Goal: Task Accomplishment & Management: Manage account settings

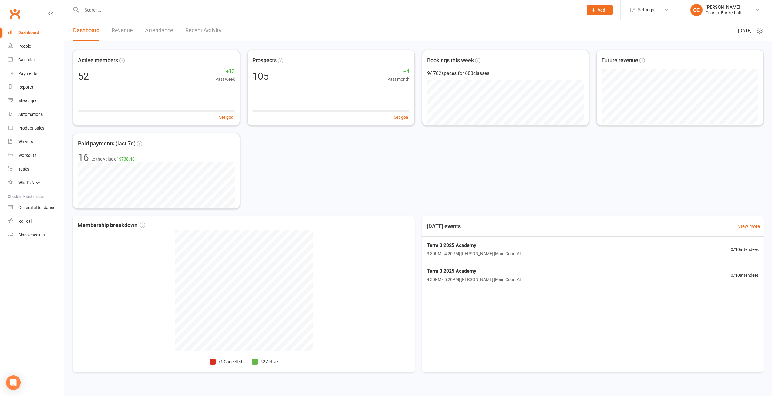
click at [385, 171] on div "Active members 52 +13 Past week Set goal Prospects 105 +4 Past month Set goal B…" at bounding box center [418, 129] width 691 height 159
click at [112, 32] on link "Revenue" at bounding box center [122, 30] width 21 height 21
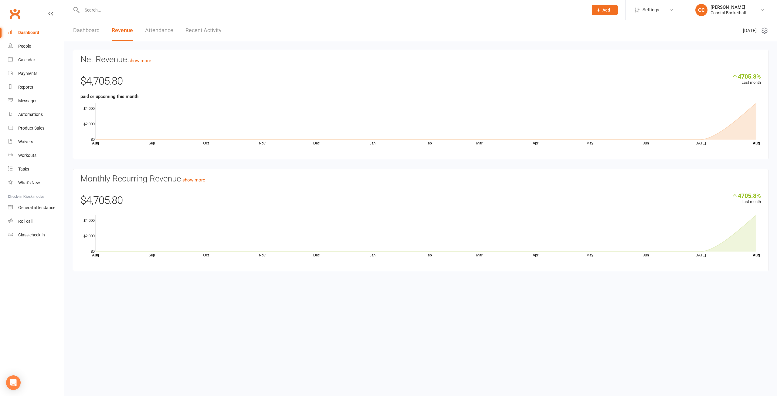
click at [141, 64] on section "Net Revenue show more 4705.8% Last month $4,705.80 paid or upcoming this month …" at bounding box center [421, 105] width 696 height 110
click at [140, 61] on link "show more" at bounding box center [139, 60] width 23 height 5
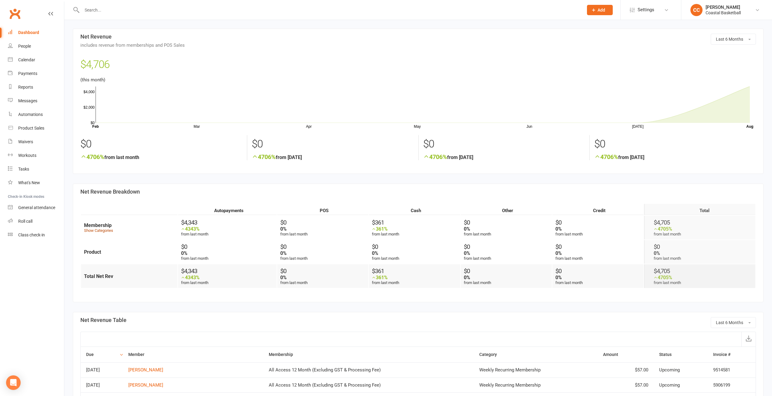
click at [103, 231] on link "Show Categories" at bounding box center [98, 230] width 29 height 5
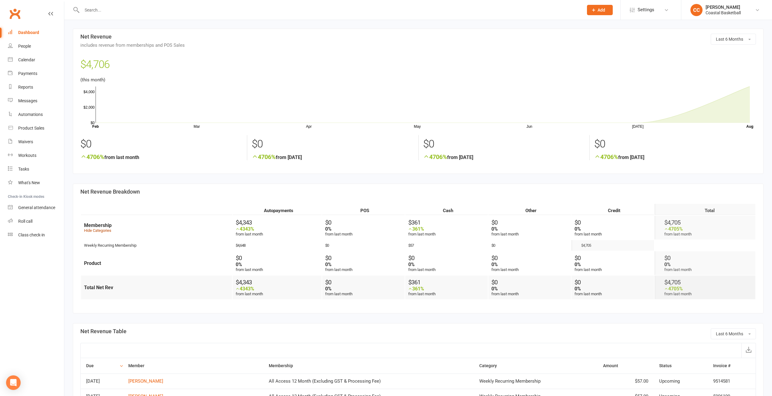
click at [104, 230] on link "Hide Categories" at bounding box center [97, 230] width 27 height 5
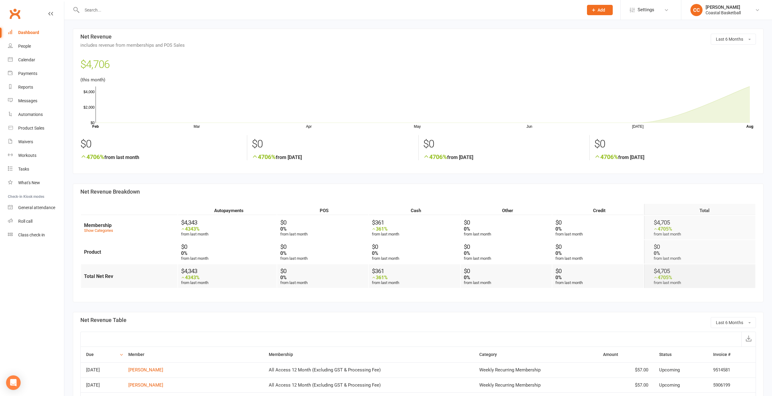
click at [34, 34] on div "Dashboard" at bounding box center [28, 32] width 21 height 5
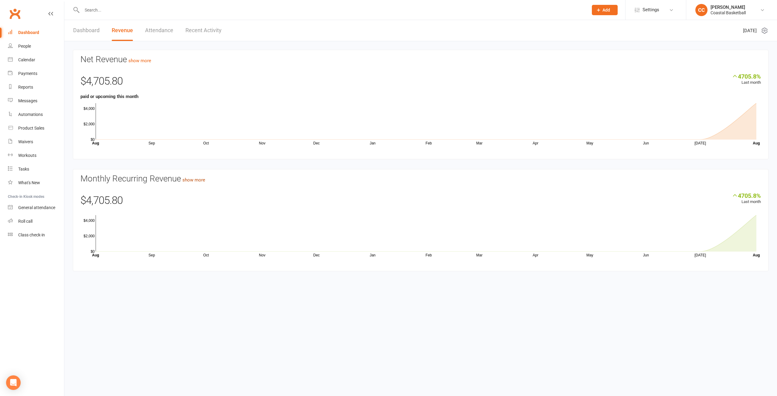
click at [197, 179] on link "show more" at bounding box center [193, 179] width 23 height 5
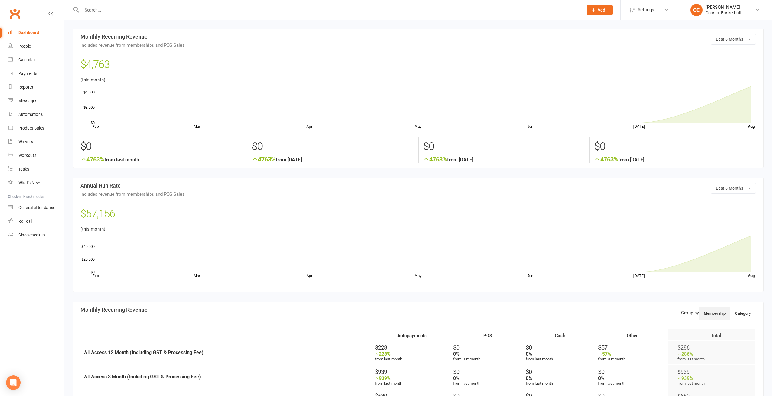
scroll to position [121, 0]
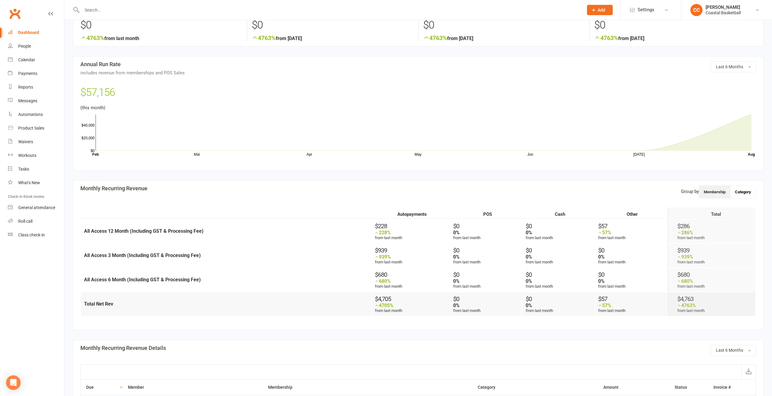
click at [747, 190] on button "Category" at bounding box center [743, 192] width 25 height 12
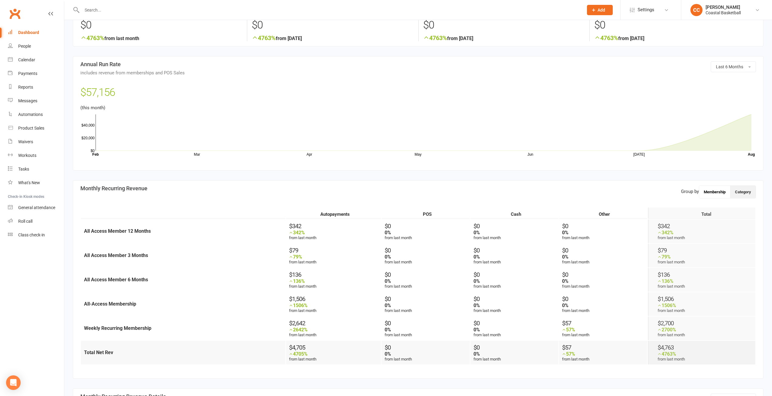
click at [720, 195] on button "Membership" at bounding box center [714, 192] width 31 height 12
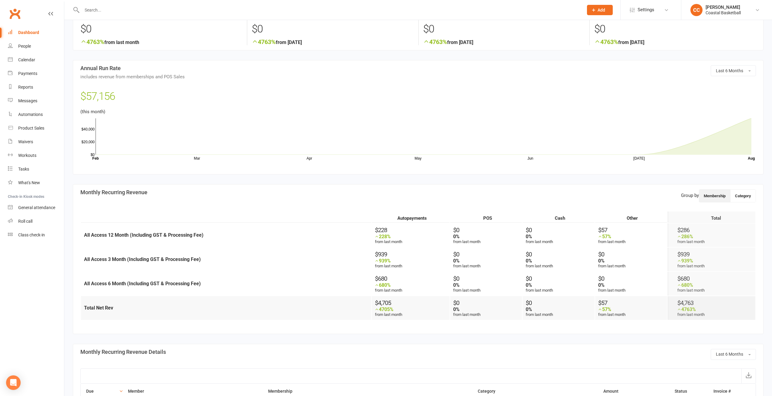
scroll to position [0, 0]
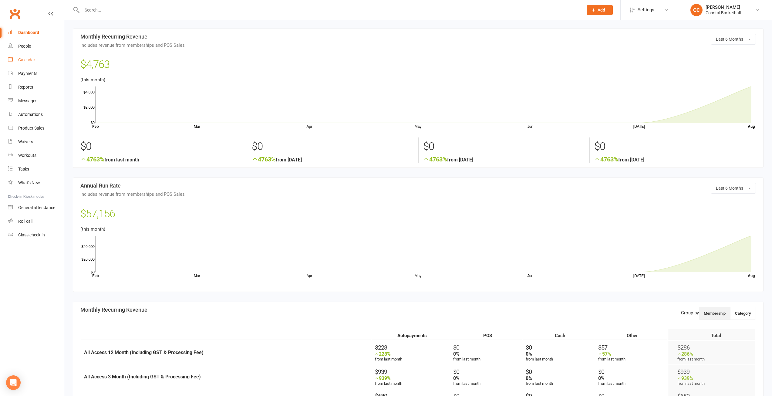
click at [28, 61] on div "Calendar" at bounding box center [26, 59] width 17 height 5
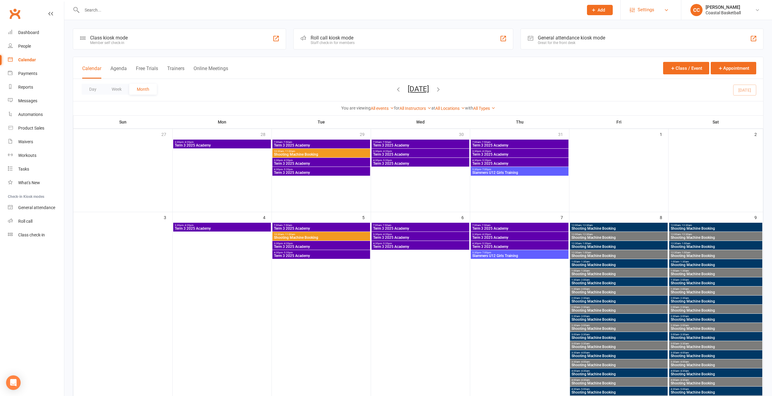
click at [662, 10] on link "Settings" at bounding box center [651, 10] width 42 height 14
click at [228, 89] on div "Day Week Month August 2025 August 2025 Sun Mon Tue Wed Thu Fri Sat 27 28 29 30 …" at bounding box center [418, 90] width 690 height 22
click at [683, 70] on button "Class / Event" at bounding box center [686, 68] width 46 height 12
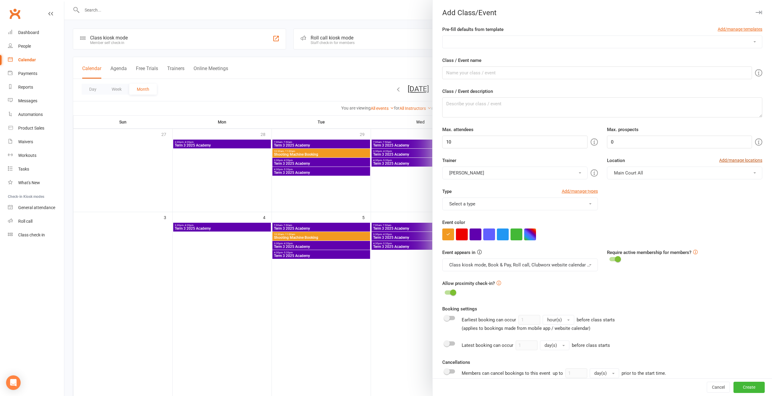
click at [743, 157] on link "Add/manage locations" at bounding box center [741, 160] width 43 height 7
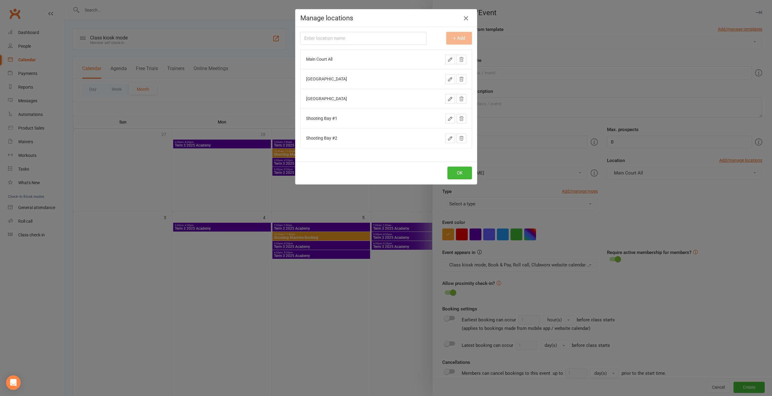
click at [462, 16] on icon "button" at bounding box center [465, 18] width 7 height 7
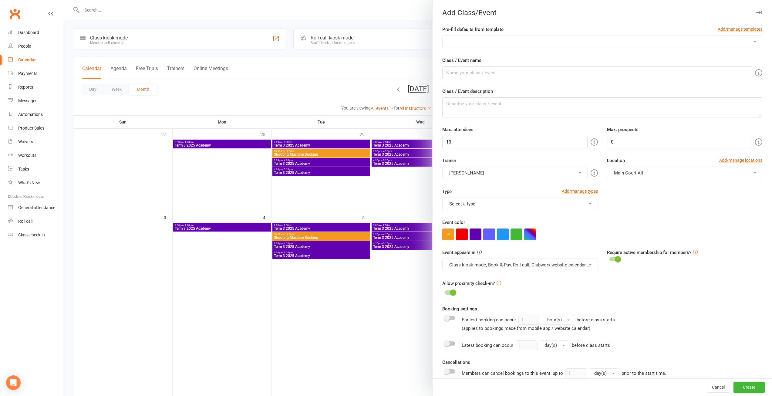
click at [756, 13] on icon "button" at bounding box center [759, 13] width 6 height 4
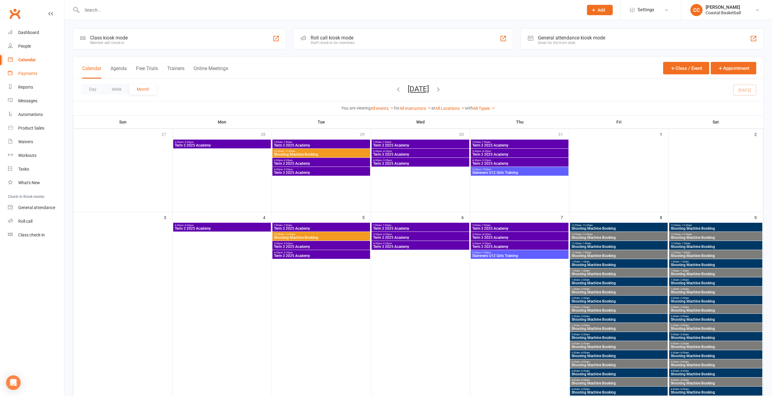
click at [33, 75] on div "Payments" at bounding box center [27, 73] width 19 height 5
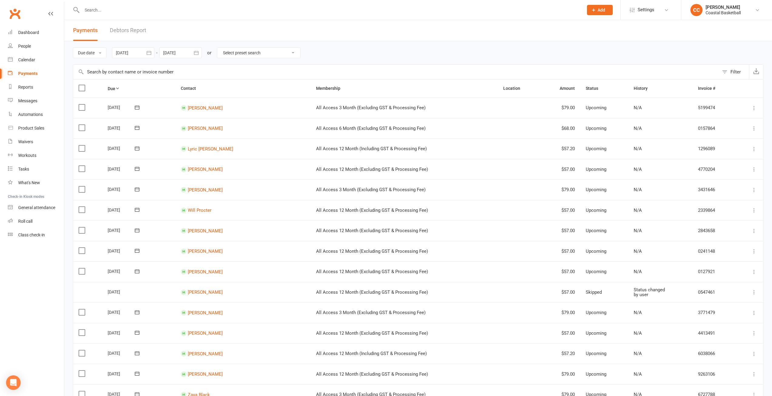
click at [296, 50] on select "Select preset search All failures All skipped payments All pending payments Suc…" at bounding box center [258, 53] width 83 height 10
click at [358, 46] on div "Due date Due date Date paid Date failed [DATE] [DATE] Sun Mon Tue Wed Thu Fri S…" at bounding box center [418, 52] width 691 height 23
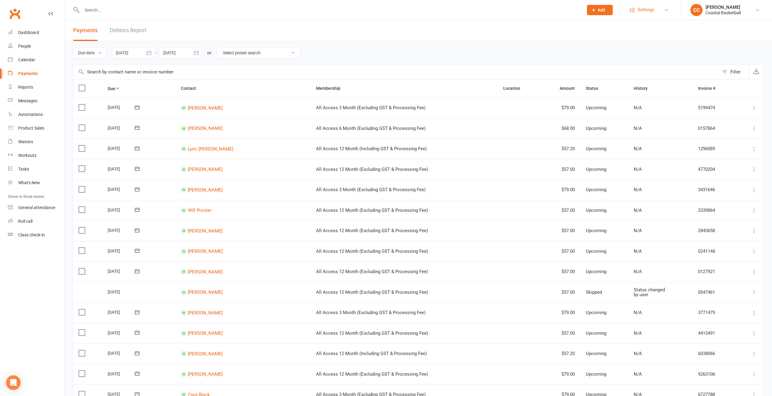
click at [660, 15] on link "Settings" at bounding box center [651, 10] width 42 height 14
click at [555, 41] on header "Payments Debtors Report" at bounding box center [418, 30] width 708 height 21
click at [23, 237] on div "Class check-in" at bounding box center [31, 234] width 27 height 5
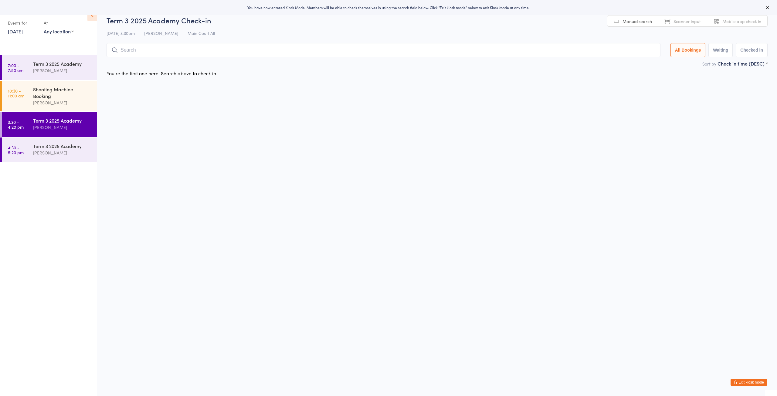
click at [752, 380] on button "Exit kiosk mode" at bounding box center [748, 382] width 36 height 7
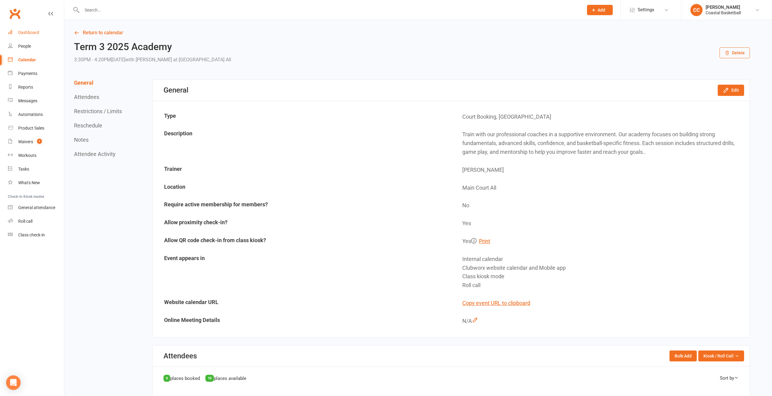
click at [32, 30] on div "Dashboard" at bounding box center [28, 32] width 21 height 5
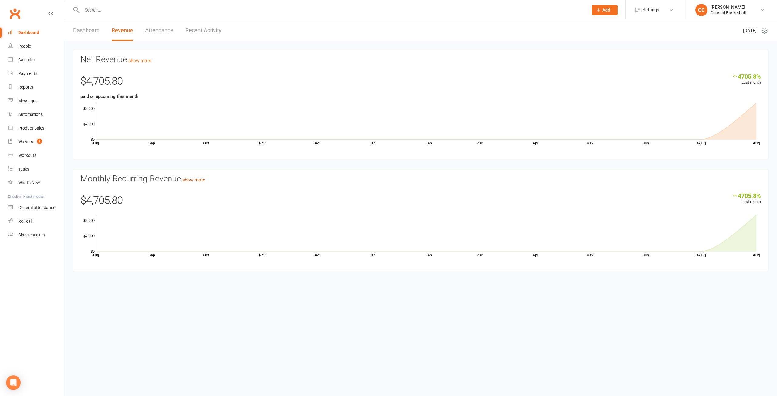
click at [205, 180] on link "show more" at bounding box center [193, 179] width 23 height 5
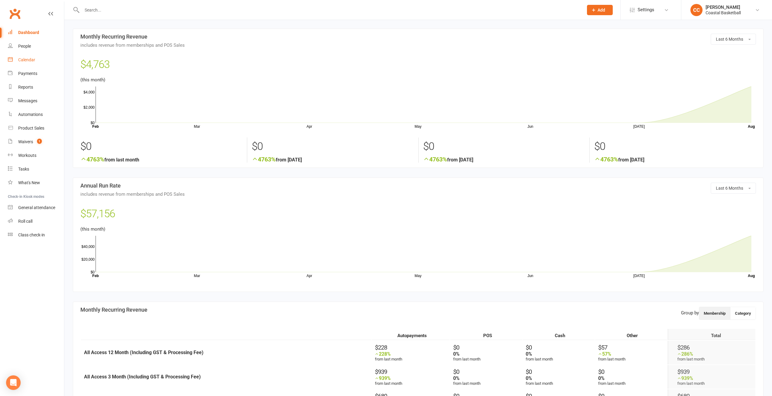
click at [43, 62] on link "Calendar" at bounding box center [36, 60] width 56 height 14
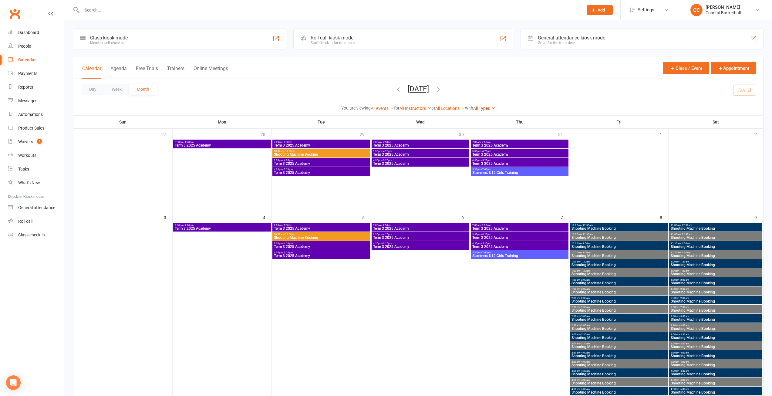
click at [496, 108] on icon at bounding box center [493, 108] width 4 height 4
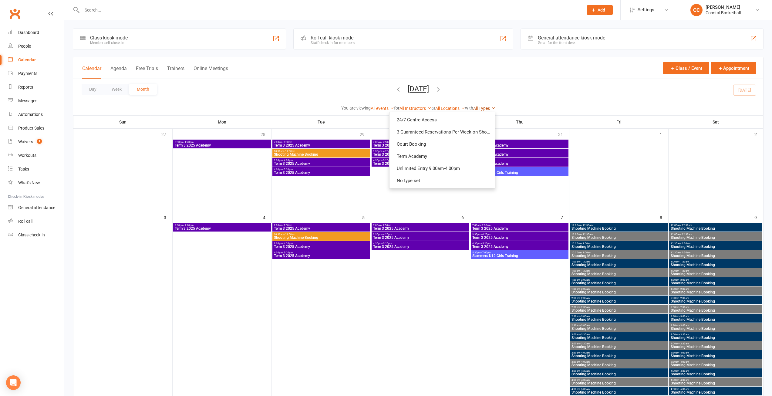
click at [496, 108] on icon at bounding box center [493, 108] width 4 height 4
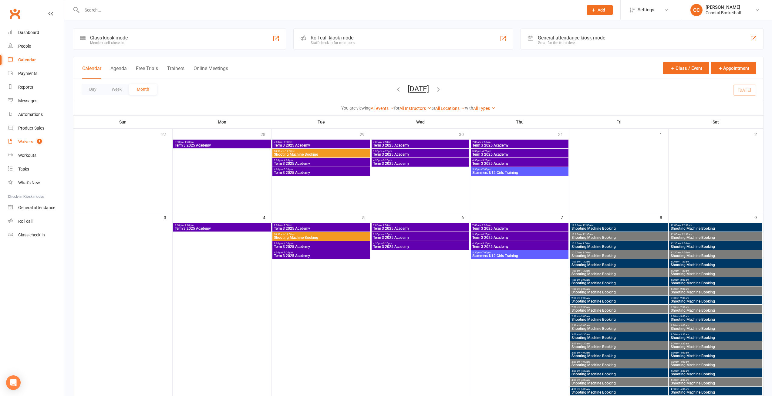
click at [33, 139] on link "Waivers 1" at bounding box center [36, 142] width 56 height 14
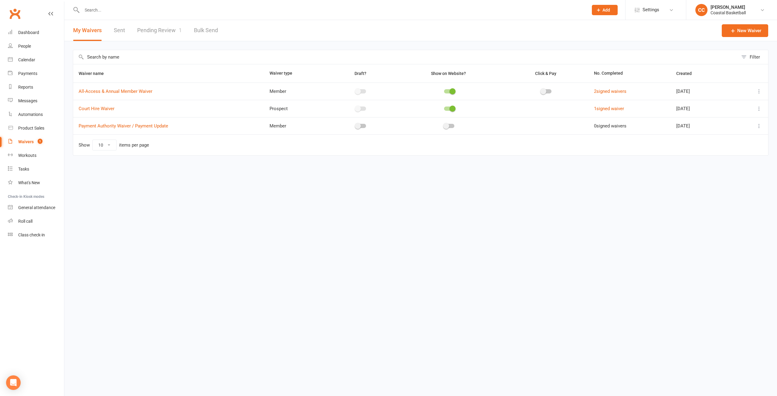
click at [166, 31] on link "Pending Review 1" at bounding box center [159, 30] width 45 height 21
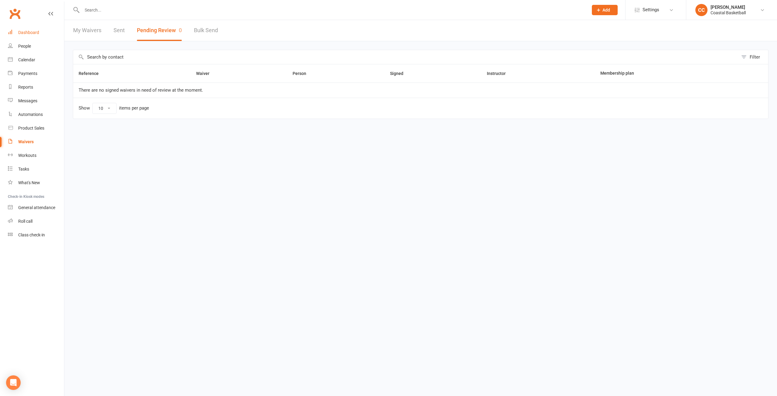
click at [32, 28] on link "Dashboard" at bounding box center [36, 33] width 56 height 14
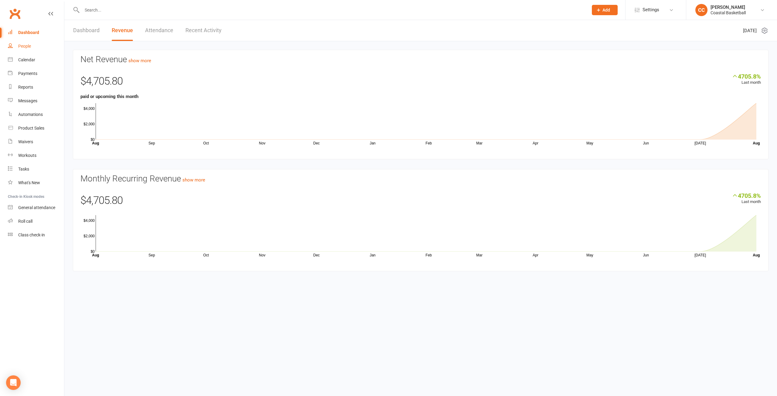
click at [29, 45] on div "People" at bounding box center [24, 46] width 13 height 5
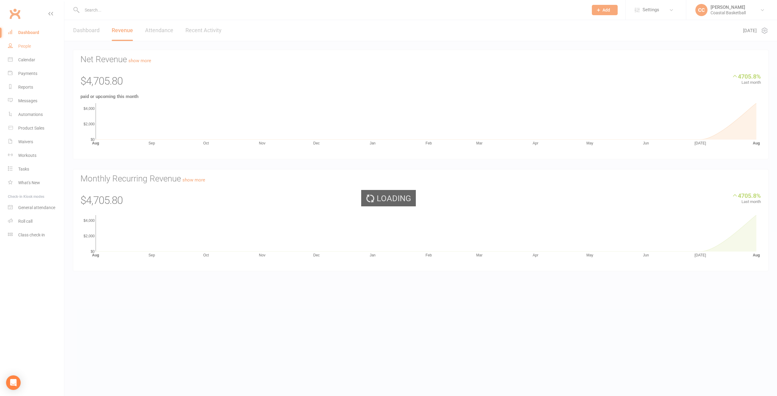
select select "100"
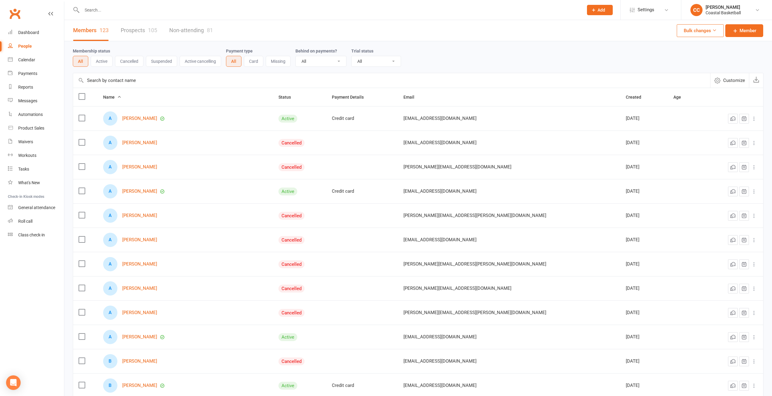
click at [107, 63] on button "Active" at bounding box center [102, 61] width 22 height 11
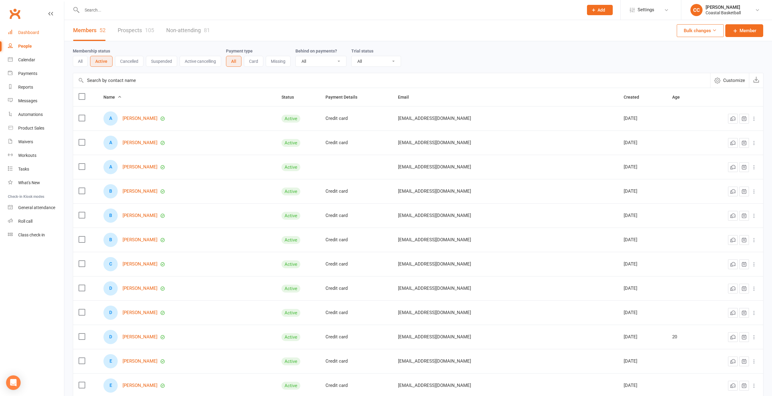
click at [37, 31] on div "Dashboard" at bounding box center [28, 32] width 21 height 5
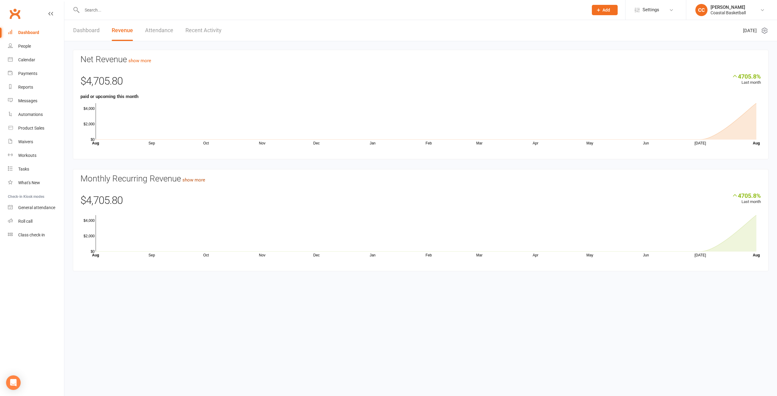
click at [201, 180] on link "show more" at bounding box center [193, 179] width 23 height 5
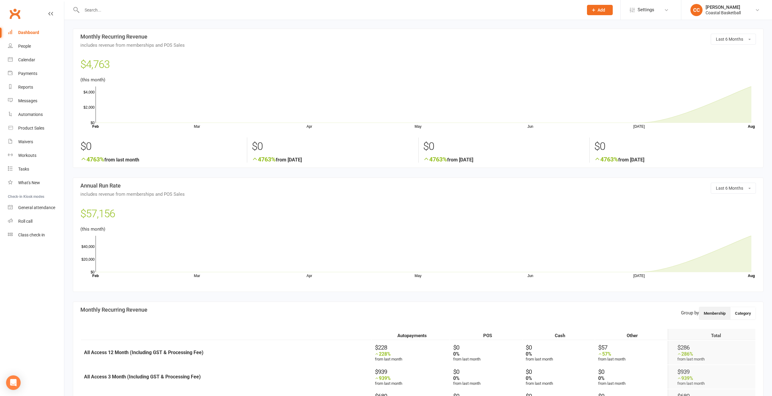
click at [31, 30] on div "Dashboard" at bounding box center [28, 32] width 21 height 5
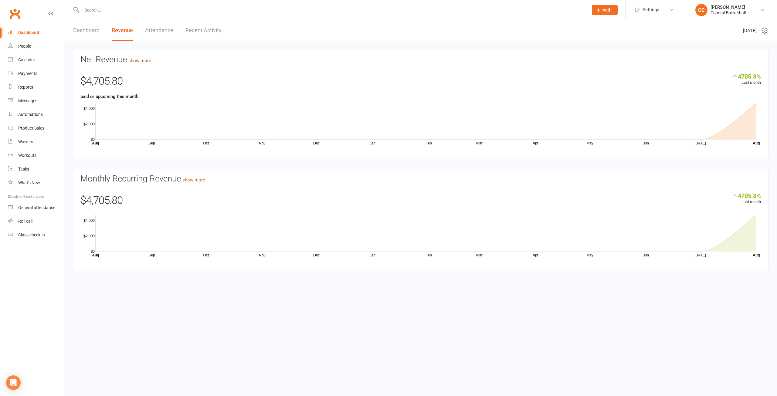
click at [144, 59] on link "show more" at bounding box center [139, 60] width 23 height 5
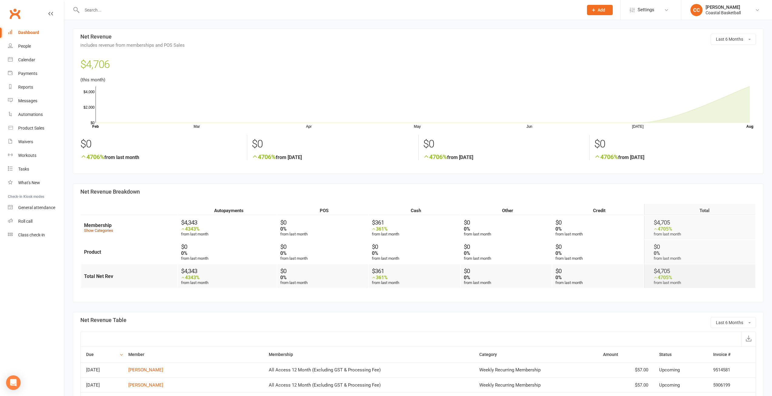
click at [104, 230] on link "Show Categories" at bounding box center [98, 230] width 29 height 5
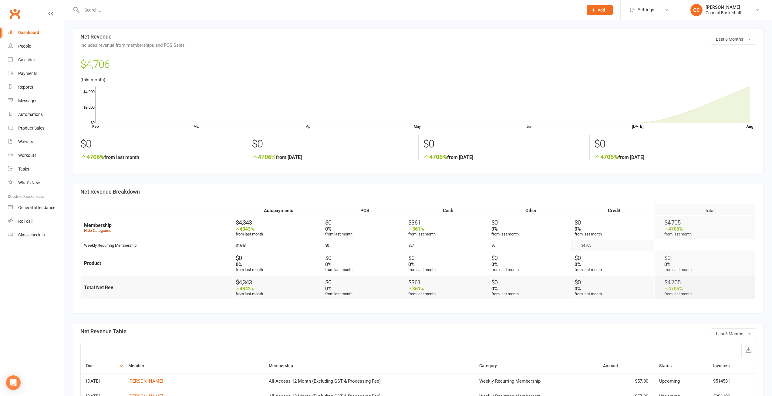
click at [104, 230] on link "Hide Categories" at bounding box center [97, 230] width 27 height 5
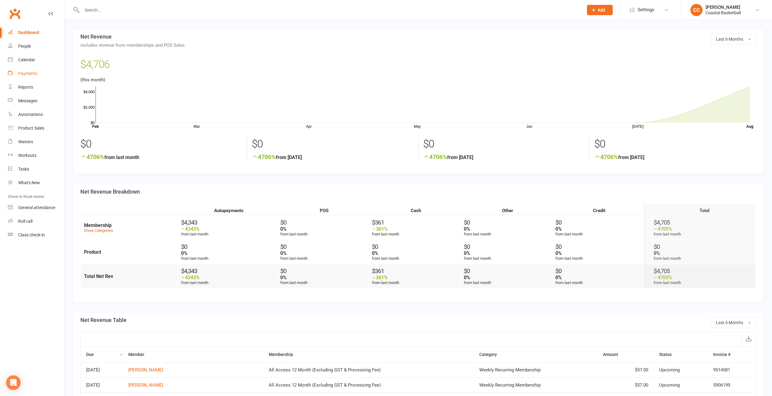
click at [32, 72] on div "Payments" at bounding box center [27, 73] width 19 height 5
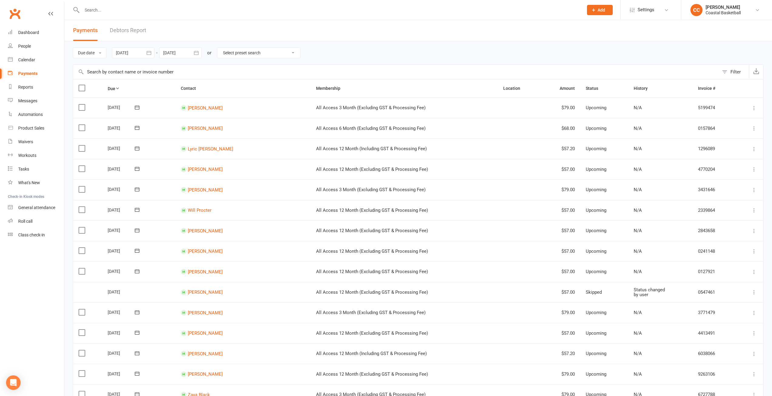
click at [297, 53] on select "Select preset search All failures All skipped payments All pending payments Suc…" at bounding box center [258, 53] width 83 height 10
click at [316, 54] on div "Due date Due date Date paid Date failed [DATE] [DATE] Sun Mon Tue Wed Thu Fri S…" at bounding box center [418, 52] width 691 height 23
click at [150, 53] on icon "button" at bounding box center [149, 53] width 6 height 6
click at [222, 67] on button "button" at bounding box center [218, 67] width 13 height 11
click at [204, 89] on span "01" at bounding box center [203, 90] width 5 height 5
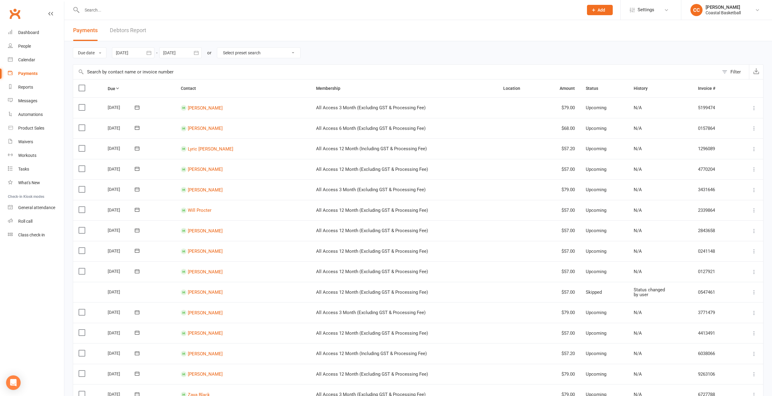
click at [198, 52] on icon "button" at bounding box center [196, 53] width 6 height 6
click at [147, 52] on icon "button" at bounding box center [149, 53] width 6 height 6
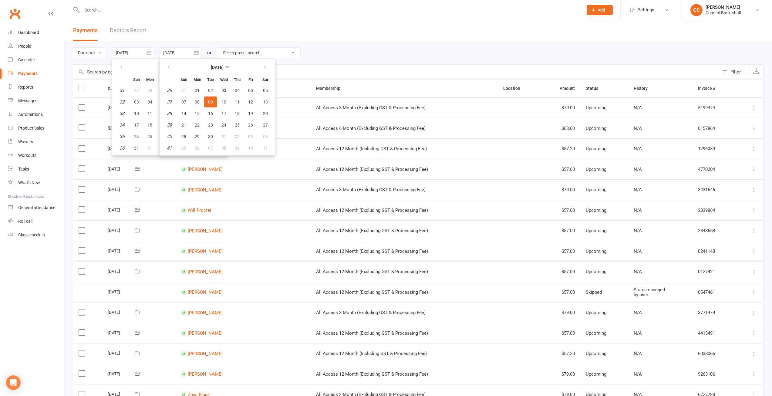
click at [290, 42] on div "Due date Due date Date paid Date failed [DATE] [DATE] Sun Mon Tue Wed Thu Fri S…" at bounding box center [418, 52] width 691 height 23
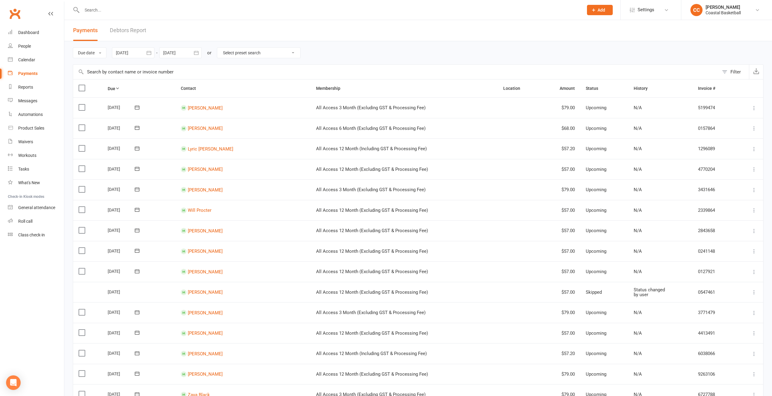
click at [146, 50] on button "button" at bounding box center [149, 52] width 11 height 11
click at [165, 112] on span "12" at bounding box center [163, 113] width 5 height 5
type input "[DATE]"
click at [198, 52] on icon "button" at bounding box center [196, 53] width 5 height 4
click at [165, 67] on button "button" at bounding box center [169, 67] width 13 height 11
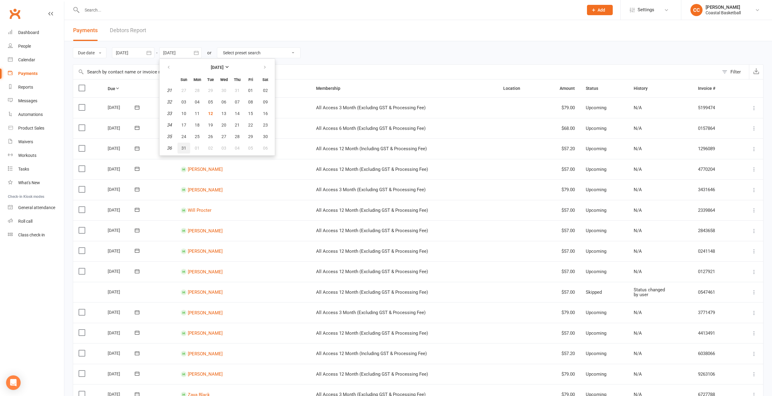
click at [184, 147] on span "31" at bounding box center [183, 148] width 5 height 5
type input "[DATE]"
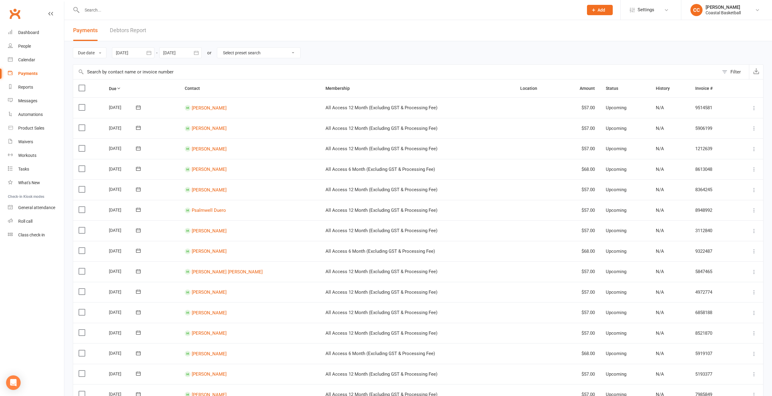
click at [296, 52] on select "Select preset search All failures All skipped payments All pending payments Suc…" at bounding box center [258, 53] width 83 height 10
select select "2"
click at [218, 48] on select "Select preset search All failures All skipped payments All pending payments Suc…" at bounding box center [258, 53] width 83 height 10
type input "[DATE]"
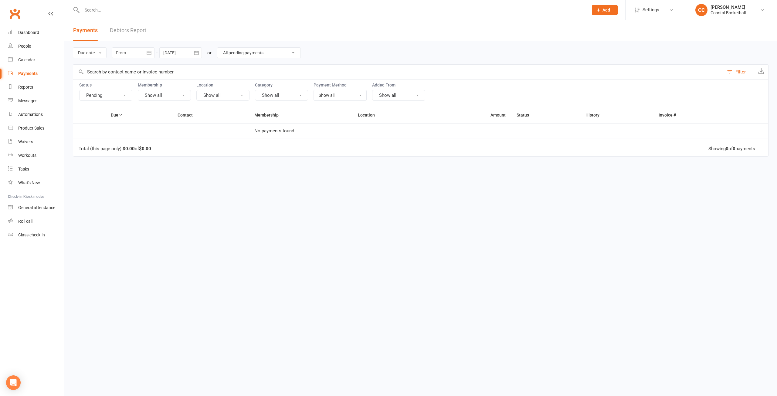
click at [283, 52] on select "All failures All skipped payments All pending payments Successful payments (las…" at bounding box center [258, 53] width 83 height 10
select select "6"
click at [218, 48] on select "All failures All skipped payments All pending payments Successful payments (las…" at bounding box center [258, 53] width 83 height 10
type input "[DATE]"
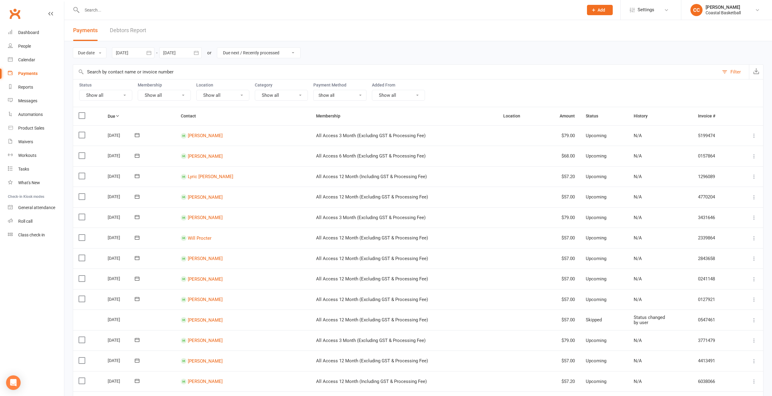
click at [135, 55] on div at bounding box center [133, 52] width 42 height 11
click at [216, 67] on icon "button" at bounding box center [217, 67] width 4 height 5
click at [201, 88] on button "01" at bounding box center [203, 90] width 13 height 11
type input "[DATE]"
select select
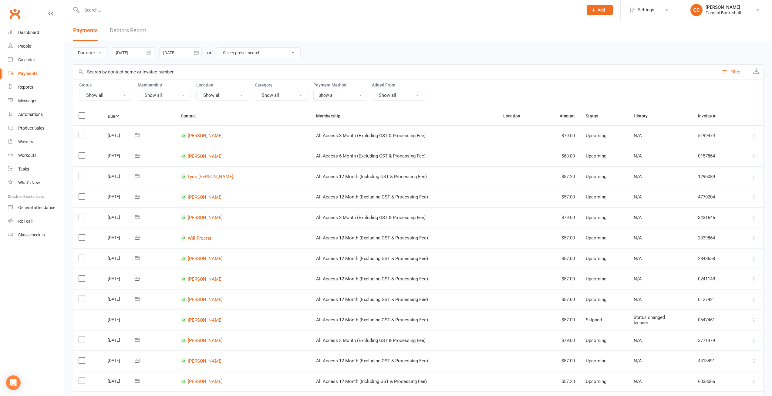
click at [145, 50] on button "button" at bounding box center [149, 52] width 11 height 11
click at [166, 112] on span "12" at bounding box center [163, 113] width 5 height 5
type input "[DATE]"
click at [194, 54] on button "button" at bounding box center [196, 52] width 11 height 11
click at [186, 91] on span "31" at bounding box center [183, 90] width 5 height 5
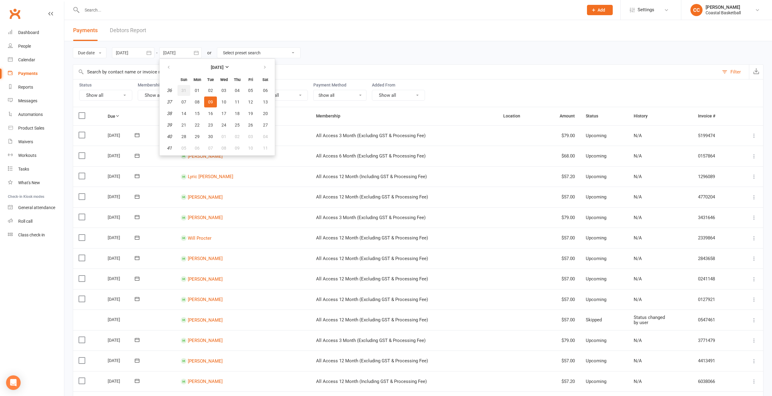
type input "[DATE]"
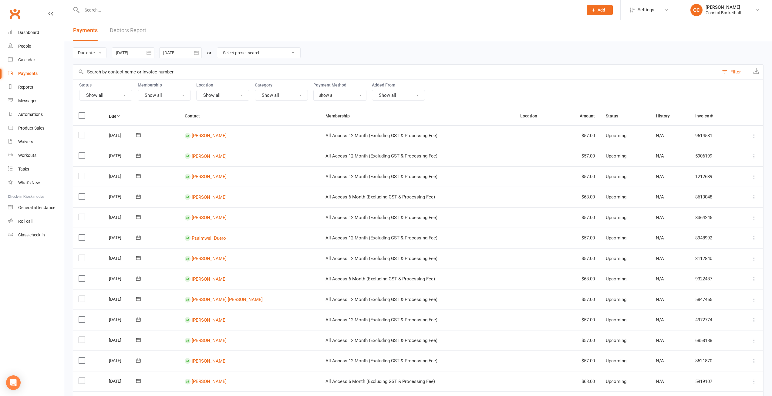
click at [296, 52] on select "Select preset search All failures All skipped payments All pending payments Suc…" at bounding box center [258, 53] width 83 height 10
click at [403, 42] on div "Due date Due date Date paid Date failed [DATE] [DATE] Sun Mon Tue Wed Thu Fri S…" at bounding box center [418, 52] width 691 height 23
click at [294, 49] on select "Select preset search All failures All skipped payments All pending payments Suc…" at bounding box center [258, 53] width 83 height 10
click at [295, 51] on select "Select preset search All failures All skipped payments All pending payments Suc…" at bounding box center [258, 53] width 83 height 10
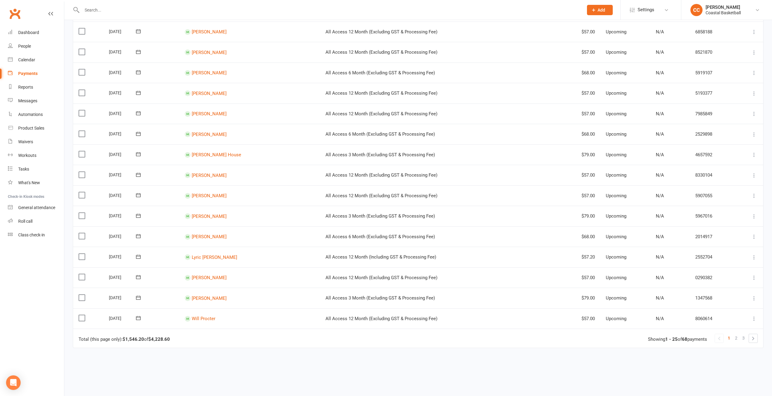
scroll to position [348, 0]
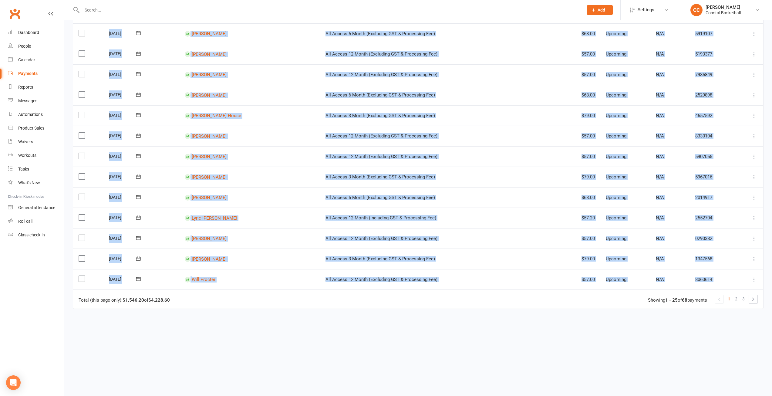
drag, startPoint x: 165, startPoint y: 299, endPoint x: 178, endPoint y: 310, distance: 17.3
click at [178, 310] on div "Due Contact Membership Location Amount Status History Invoice # Select this [DA…" at bounding box center [418, 73] width 691 height 628
click at [173, 300] on td "Total (this page only): $1,546.20 of $4,228.60 1 2 3 Showing 1 - 25 of 68 payme…" at bounding box center [418, 299] width 690 height 19
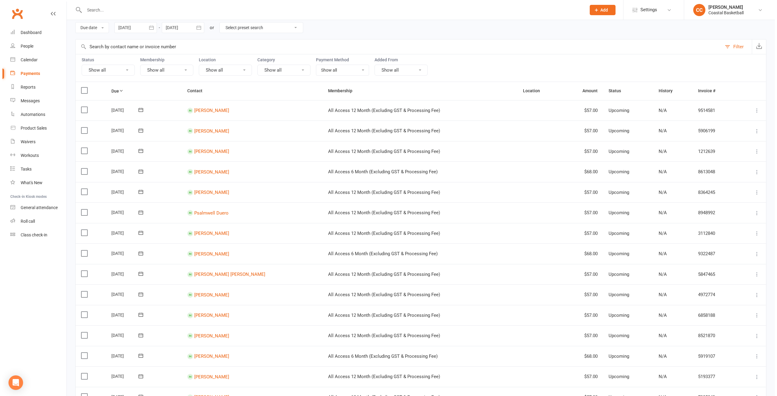
scroll to position [0, 0]
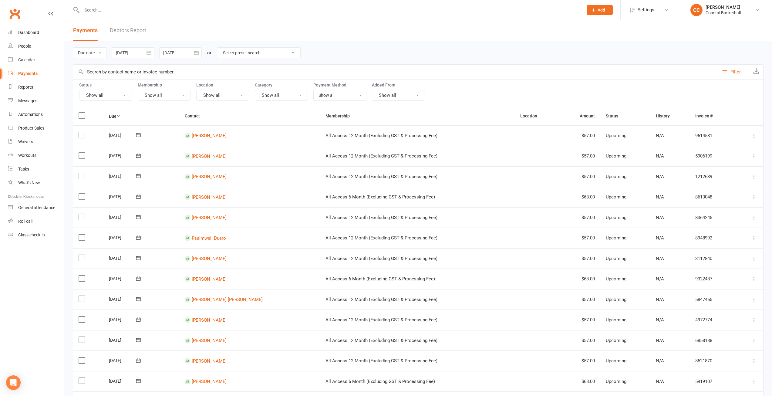
click at [115, 8] on input "text" at bounding box center [329, 10] width 499 height 8
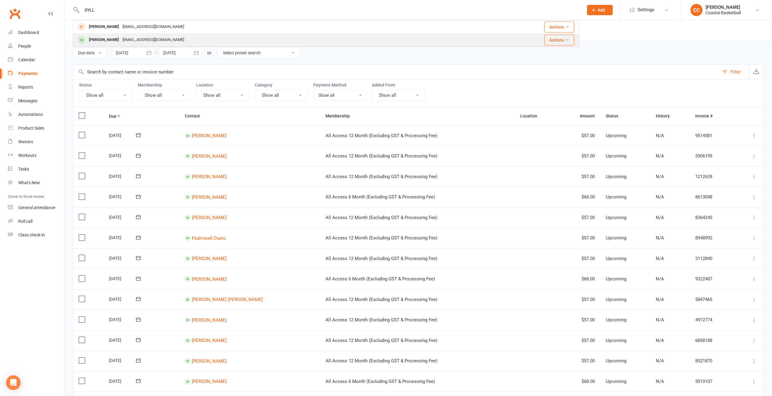
type input "DYLL"
click at [152, 41] on div "[EMAIL_ADDRESS][DOMAIN_NAME]" at bounding box center [153, 40] width 65 height 9
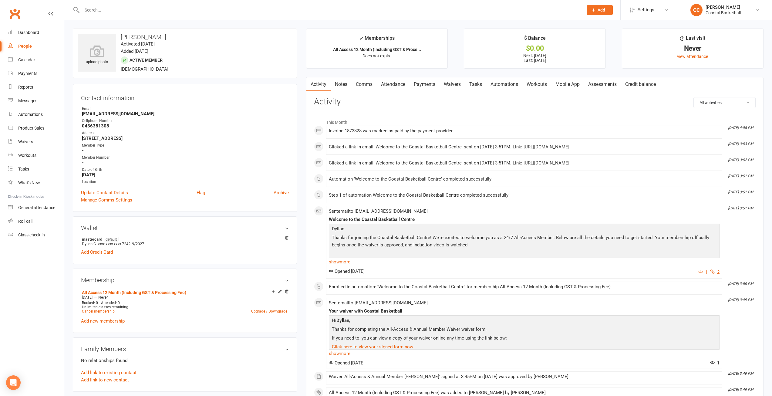
click at [436, 84] on link "Payments" at bounding box center [425, 84] width 30 height 14
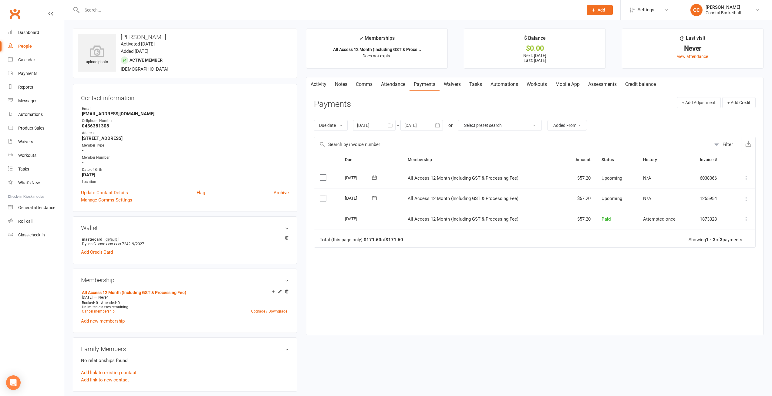
click at [747, 219] on icon at bounding box center [746, 219] width 6 height 6
click at [543, 286] on div "Due Contact Membership Amount Status History Invoice # Select this [DATE] [PERS…" at bounding box center [535, 239] width 442 height 174
drag, startPoint x: 719, startPoint y: 219, endPoint x: 699, endPoint y: 216, distance: 20.6
click at [699, 216] on td "1873328" at bounding box center [713, 219] width 37 height 21
copy td "1873328"
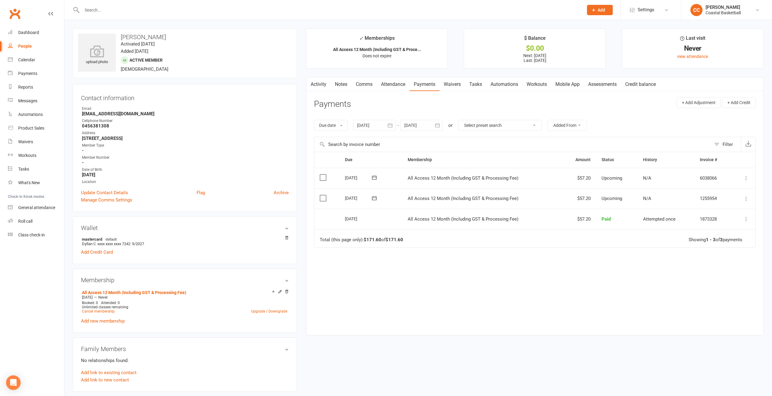
click at [141, 10] on input "text" at bounding box center [329, 10] width 499 height 8
paste input "1873328"
type input "1"
click at [37, 75] on link "Payments" at bounding box center [36, 74] width 56 height 14
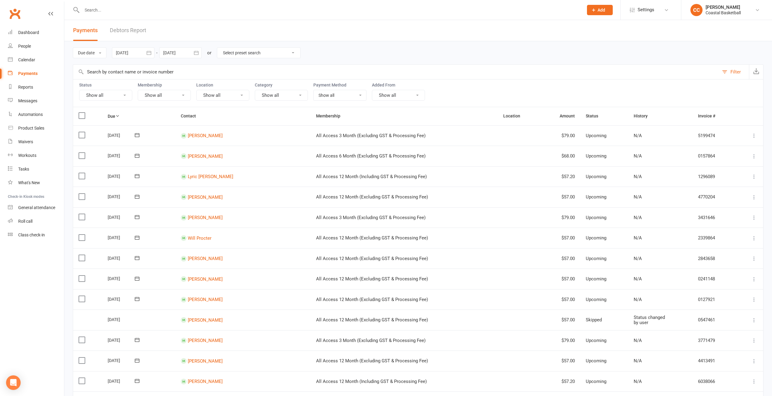
click at [155, 73] on input "text" at bounding box center [396, 72] width 646 height 15
paste input "1873328"
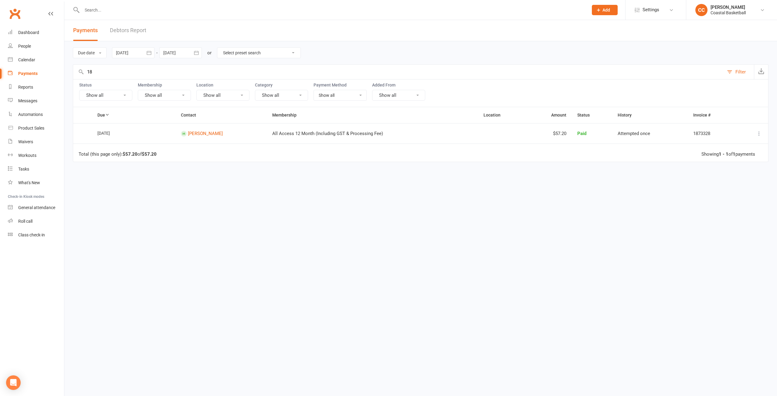
type input "1"
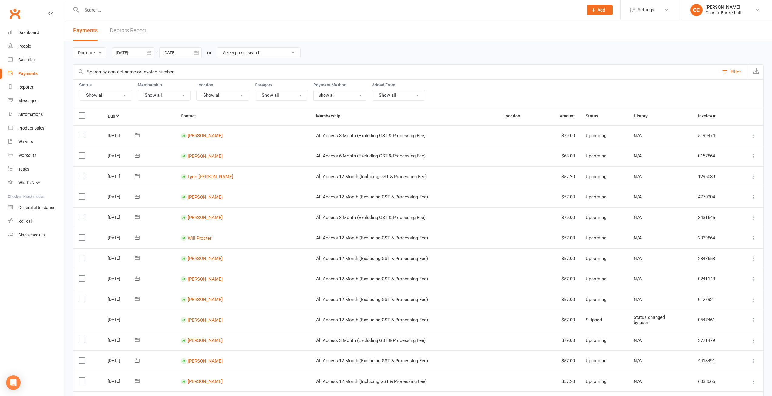
click at [131, 7] on input "text" at bounding box center [329, 10] width 499 height 8
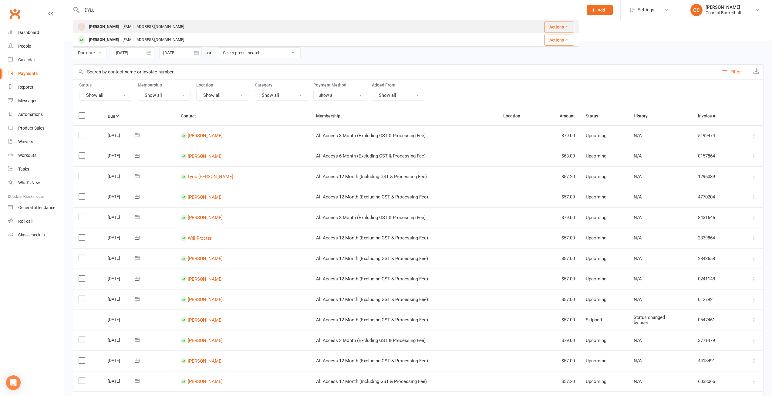
type input "DYLL"
click at [131, 27] on div "[EMAIL_ADDRESS][DOMAIN_NAME]" at bounding box center [153, 26] width 65 height 9
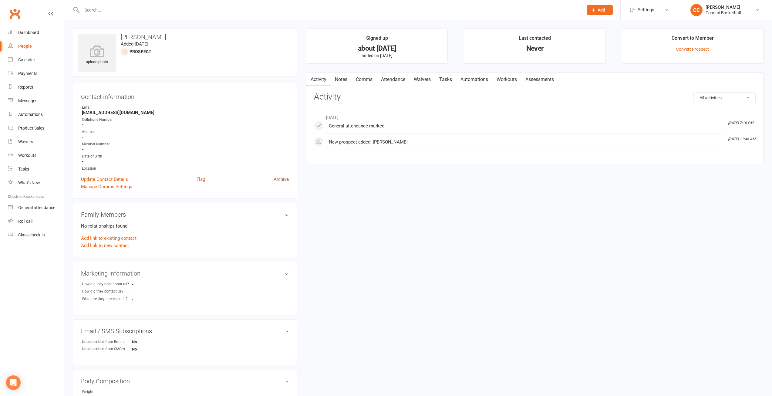
click at [284, 179] on link "Archive" at bounding box center [281, 179] width 15 height 7
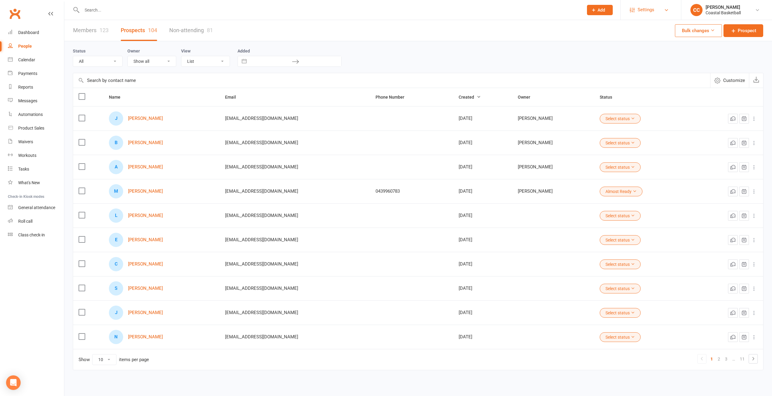
click at [655, 6] on link "Settings" at bounding box center [651, 10] width 42 height 14
click at [650, 24] on link "Membership Plans" at bounding box center [651, 27] width 60 height 14
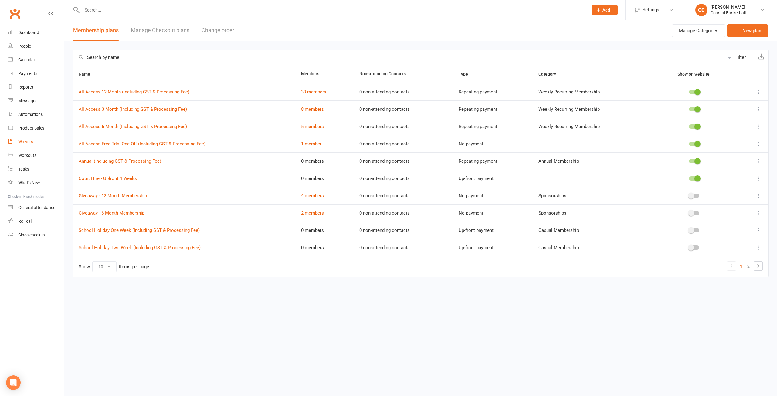
click at [33, 139] on div "Waivers" at bounding box center [25, 141] width 15 height 5
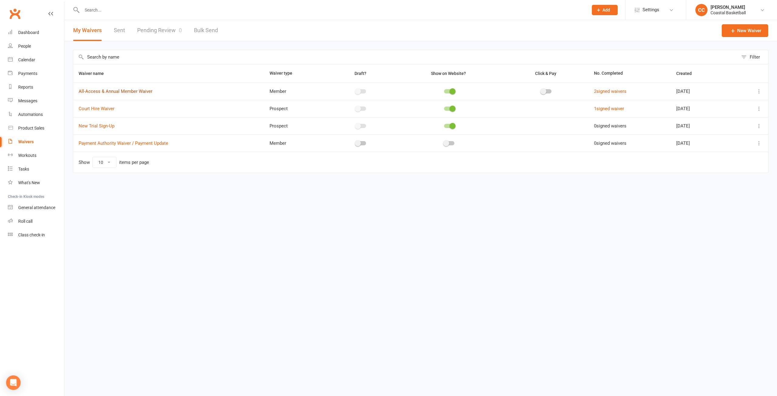
click at [130, 91] on link "All-Access & Annual Member Waiver" at bounding box center [116, 91] width 74 height 5
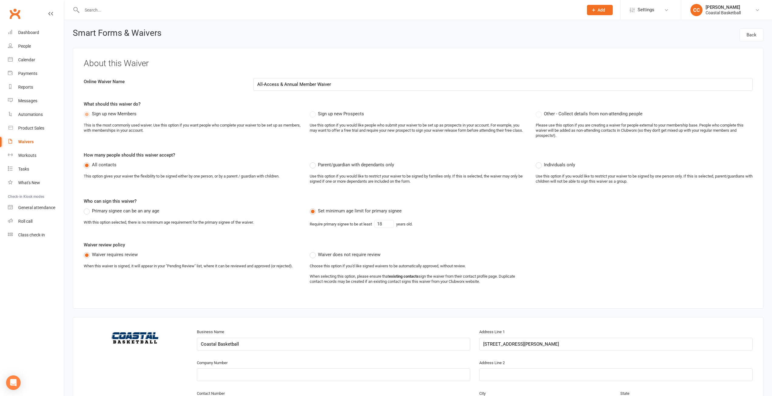
click at [32, 141] on div "Waivers" at bounding box center [25, 141] width 15 height 5
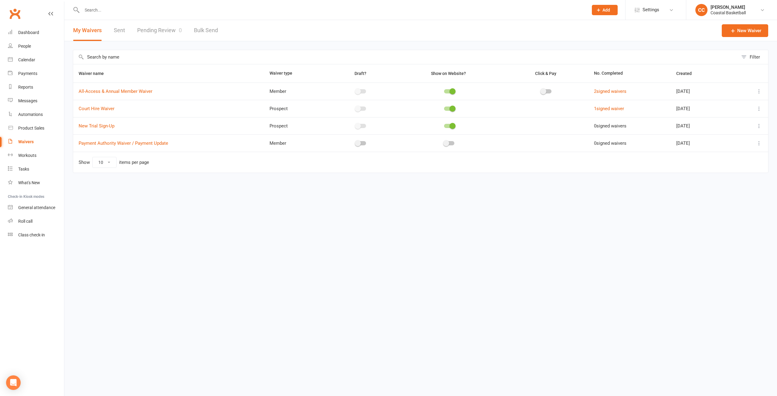
click at [755, 91] on button at bounding box center [758, 91] width 7 height 7
click at [740, 127] on link "Copy external link to clipboard" at bounding box center [726, 127] width 71 height 12
